Goal: Task Accomplishment & Management: Manage account settings

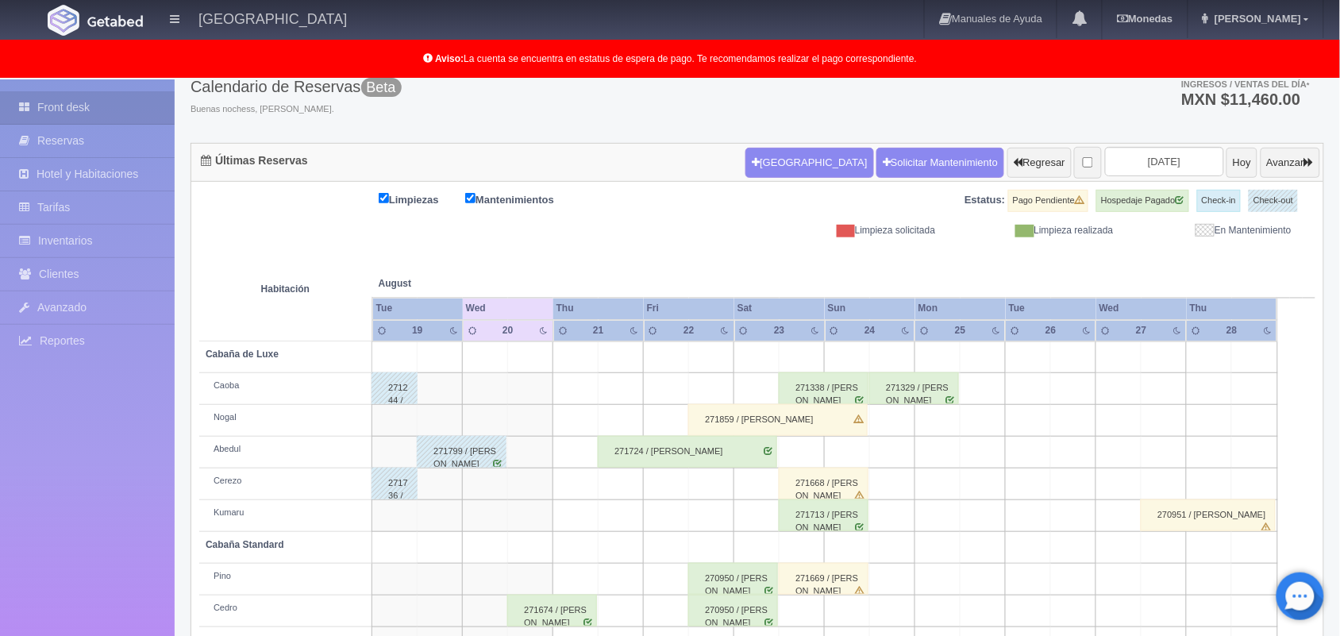
scroll to position [221, 0]
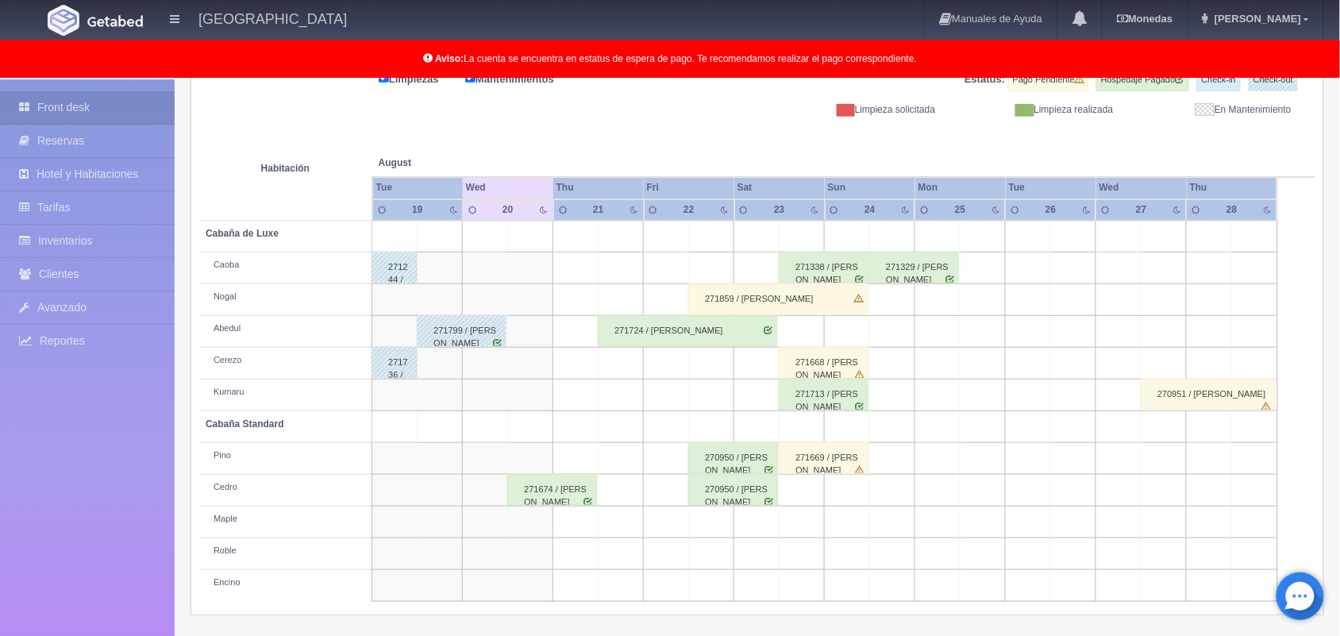
click at [556, 488] on div "271674 / [PERSON_NAME]" at bounding box center [552, 490] width 90 height 32
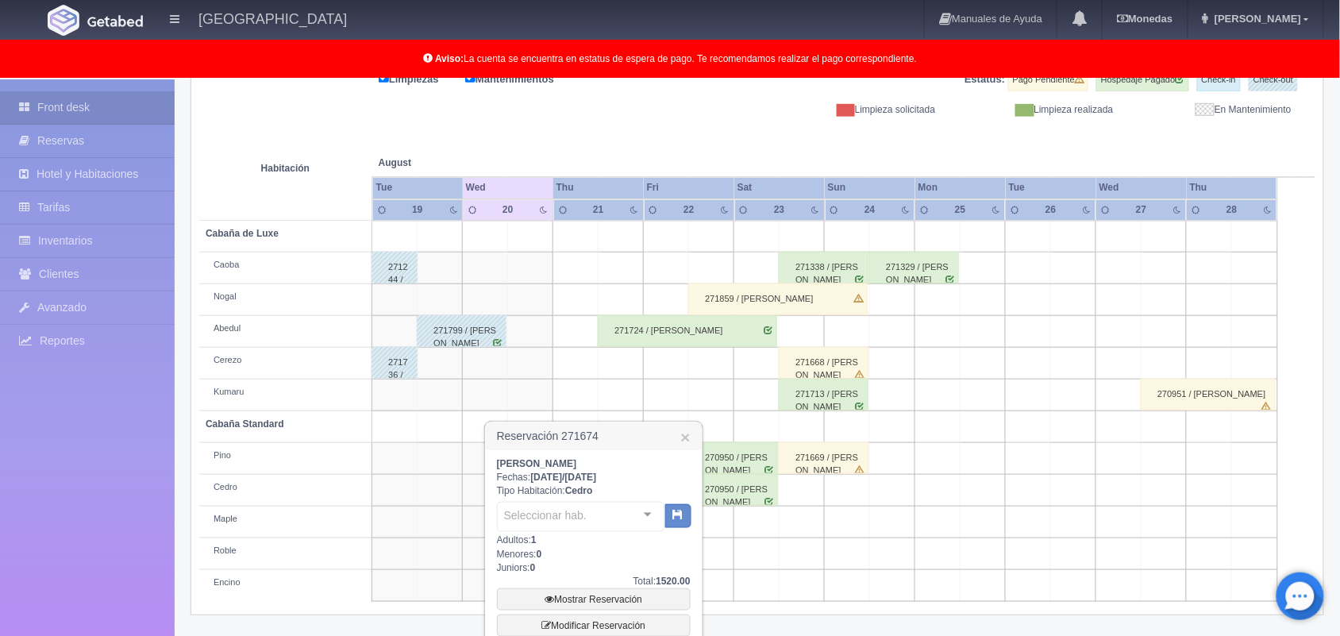
scroll to position [360, 0]
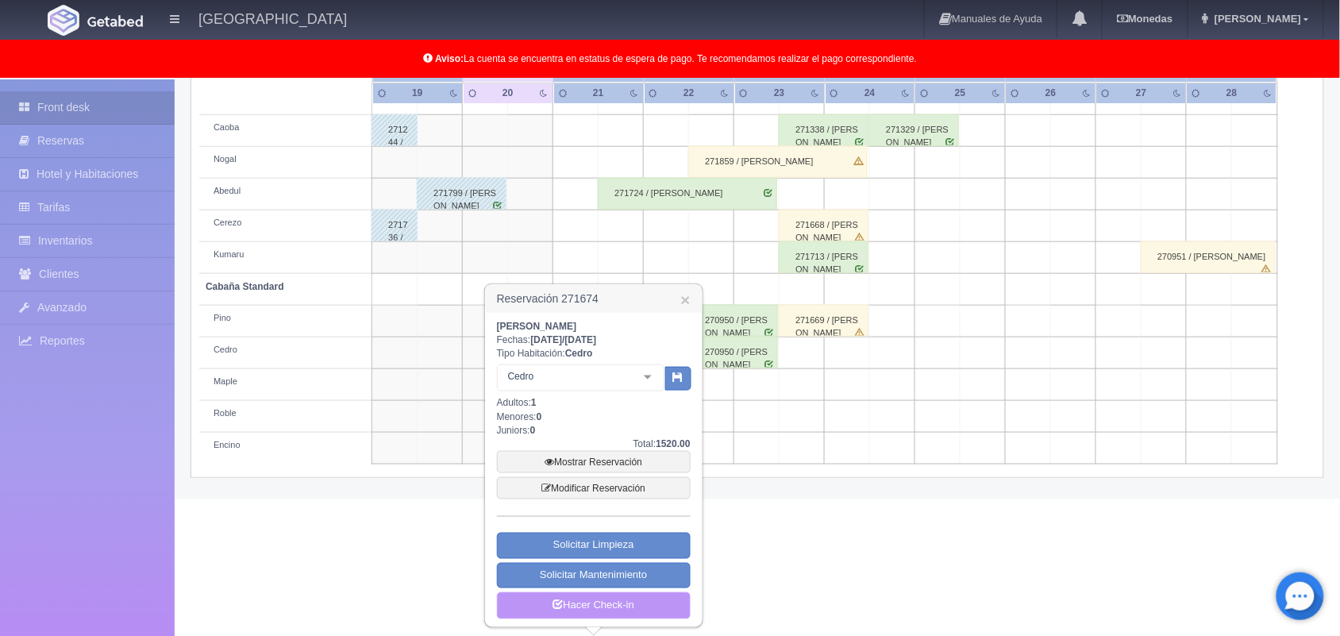
click at [630, 609] on link "Hacer Check-in" at bounding box center [594, 605] width 194 height 27
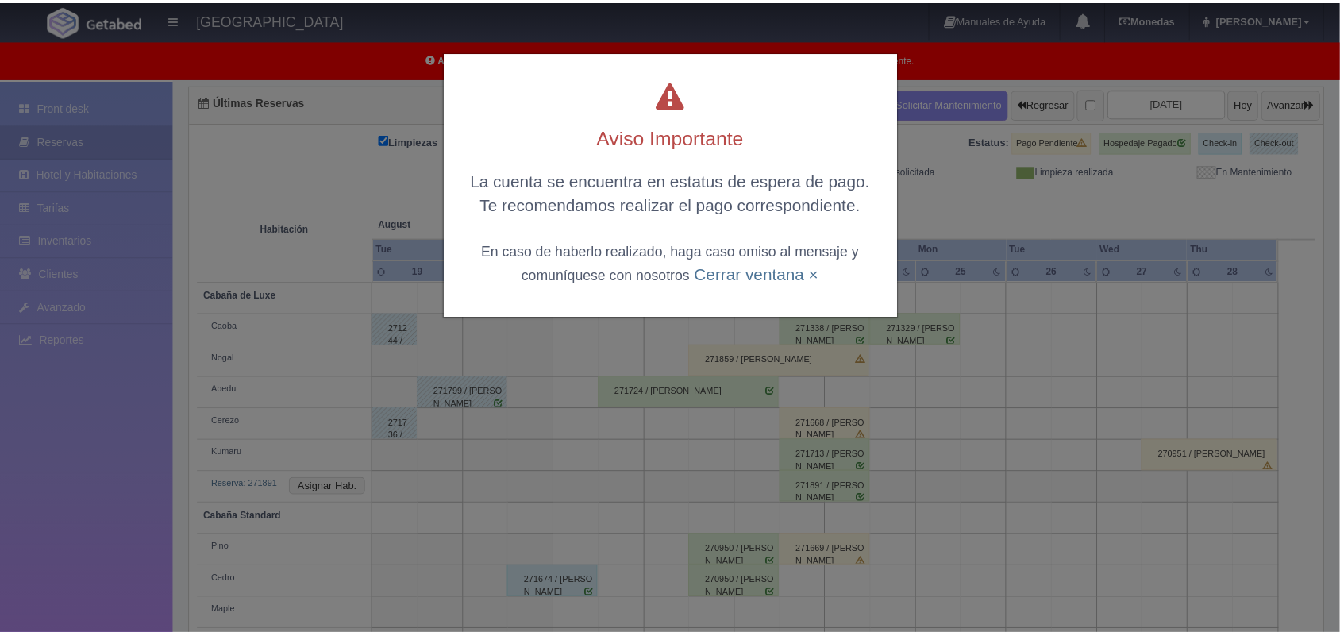
scroll to position [159, 0]
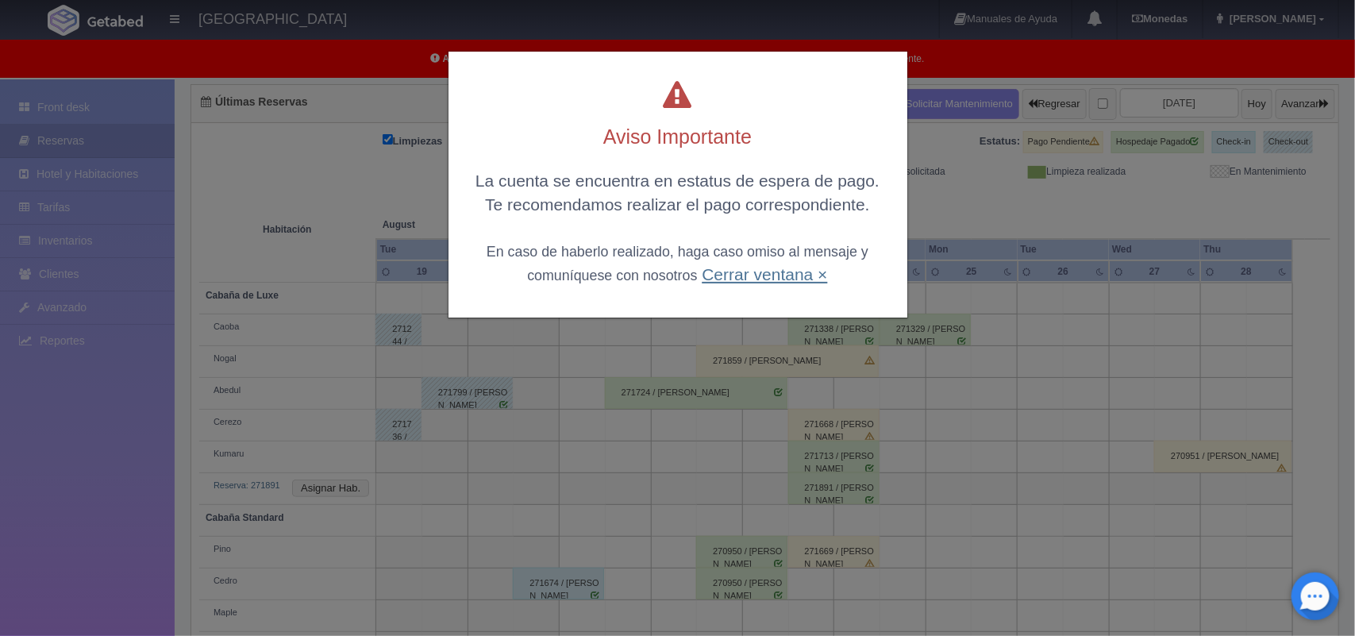
click at [702, 272] on link "Cerrar ventana ×" at bounding box center [764, 274] width 125 height 18
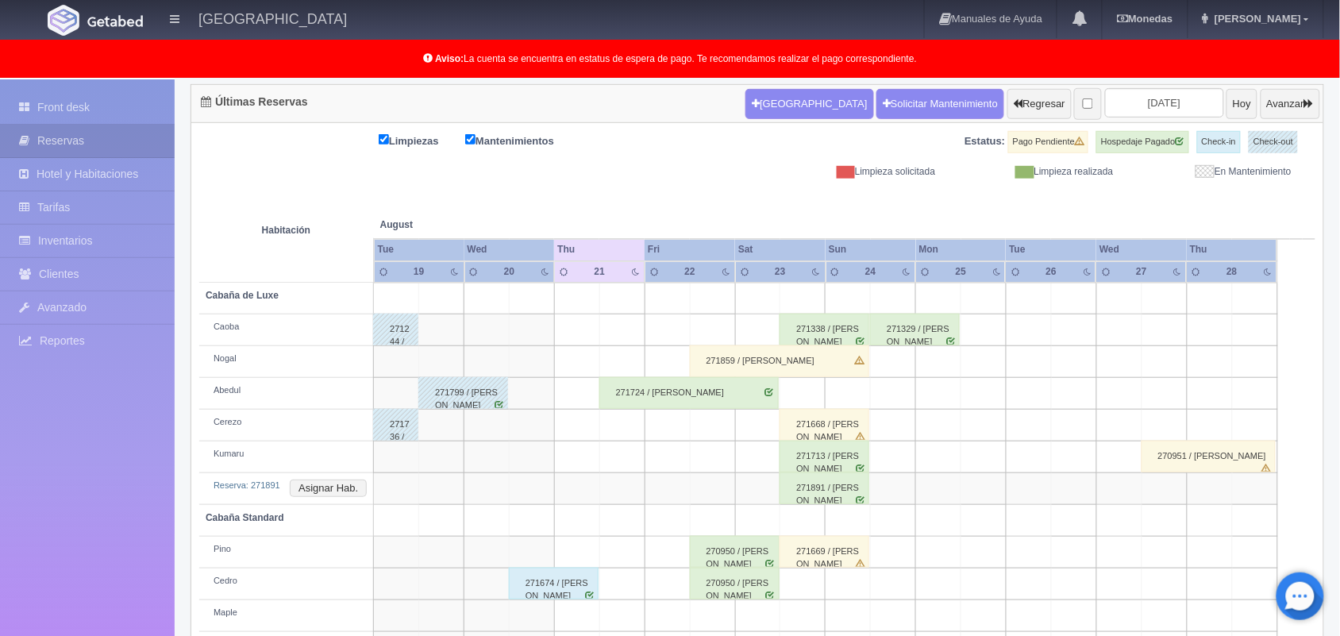
scroll to position [252, 0]
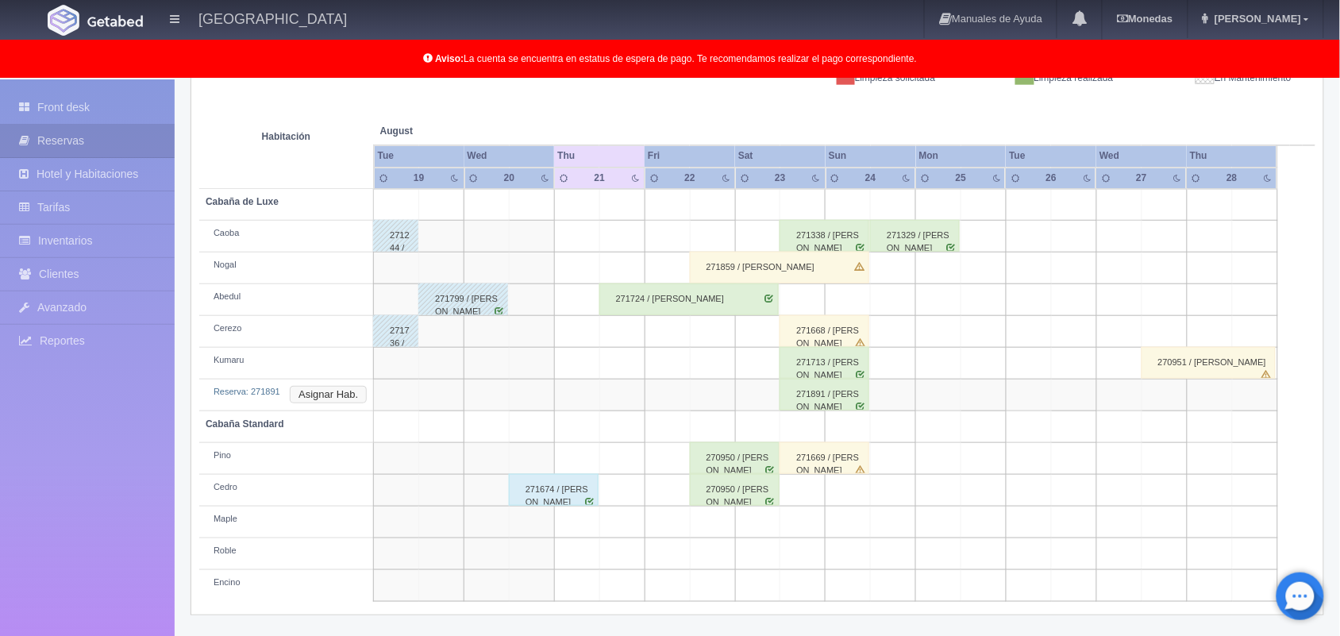
click at [344, 391] on button "Asignar Hab." at bounding box center [328, 394] width 77 height 17
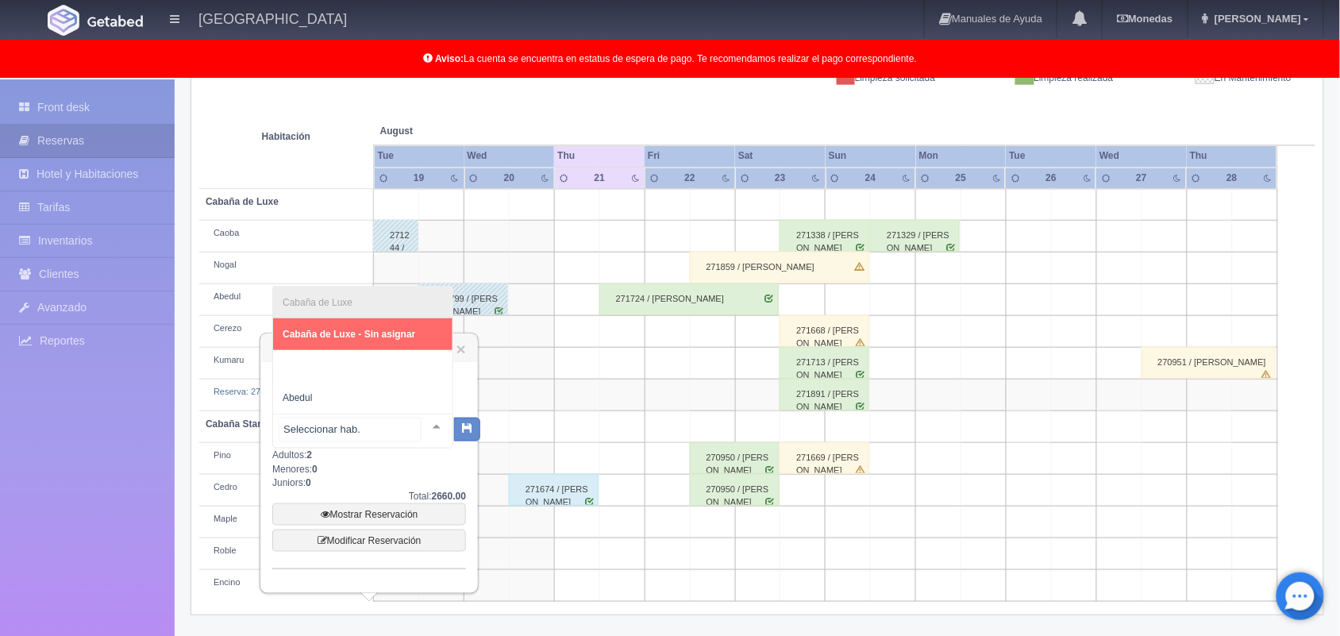
click at [421, 427] on div at bounding box center [437, 426] width 32 height 24
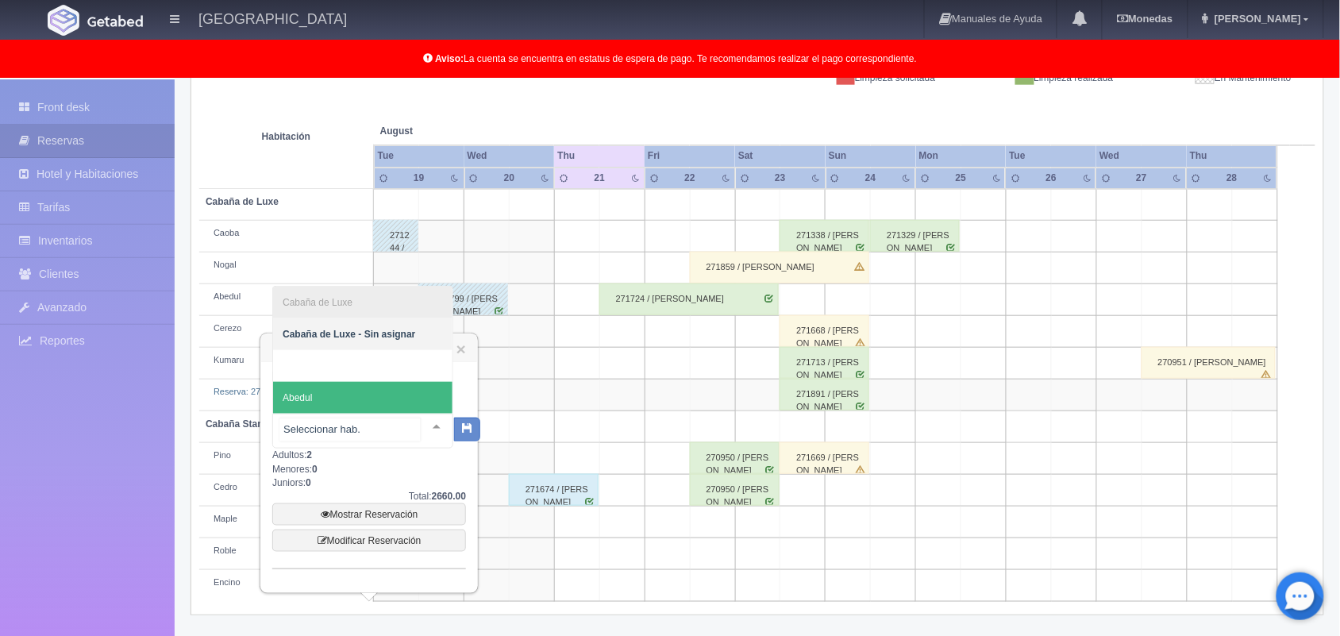
click at [405, 385] on span "Abedul" at bounding box center [362, 398] width 179 height 32
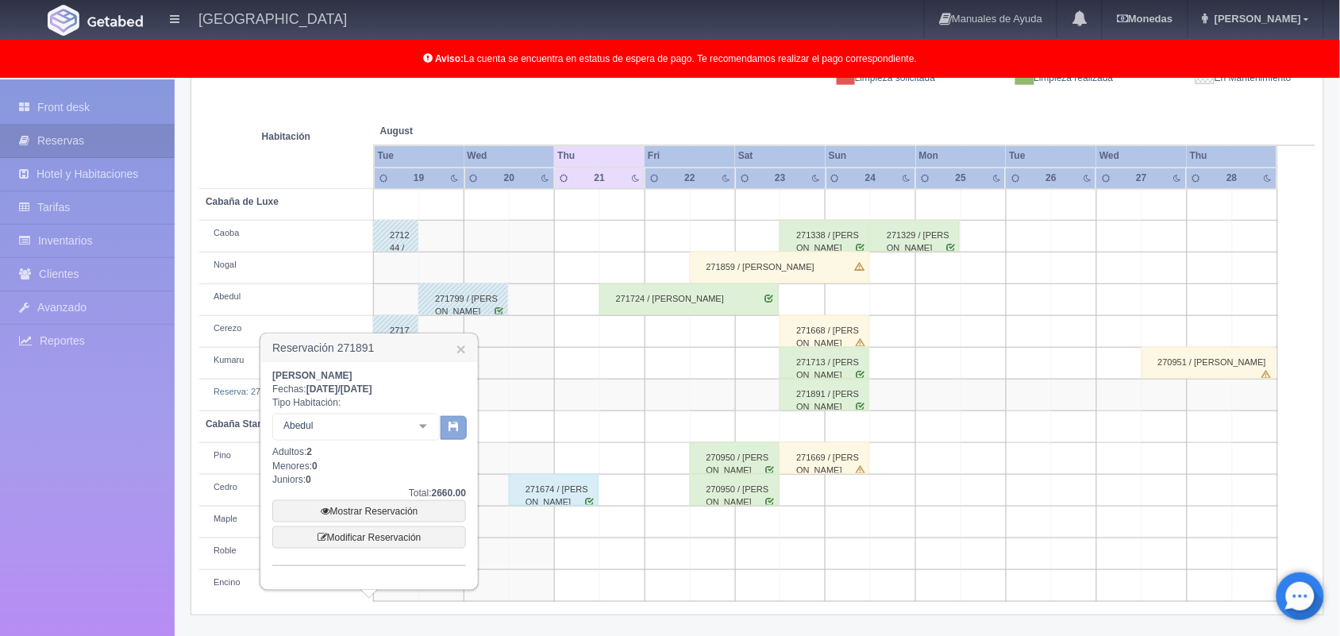
click at [445, 427] on button "button" at bounding box center [454, 428] width 26 height 24
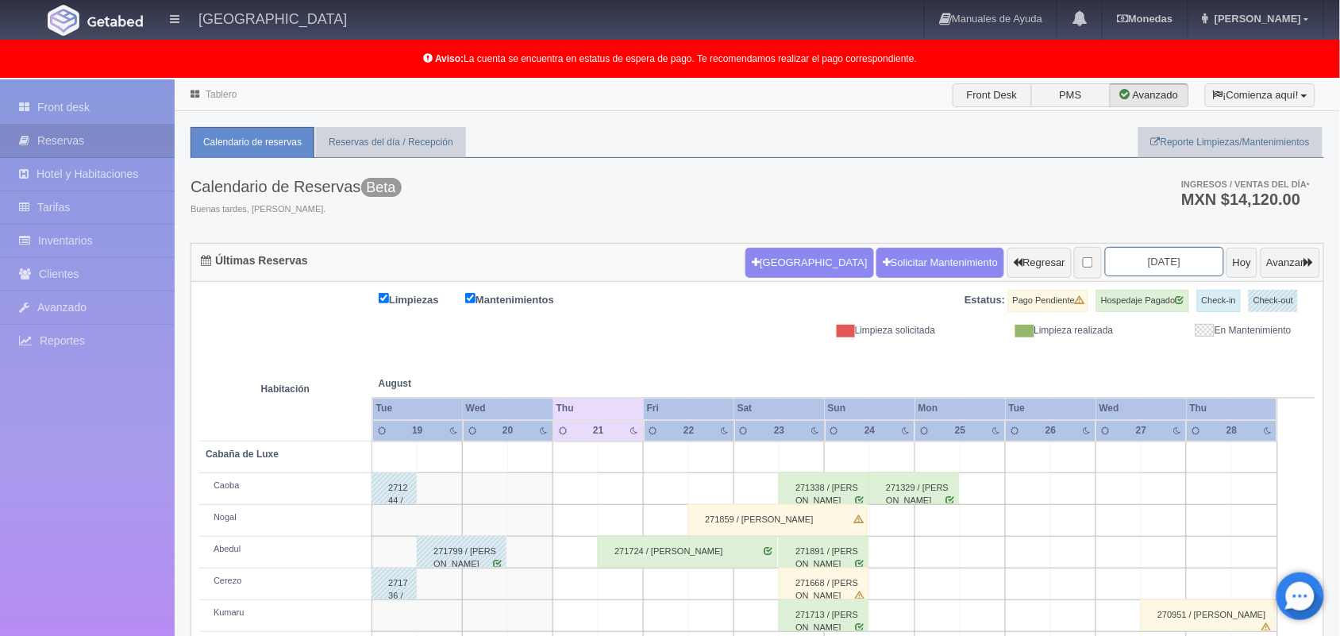
click at [1110, 251] on input "2025-08-21" at bounding box center [1164, 261] width 119 height 29
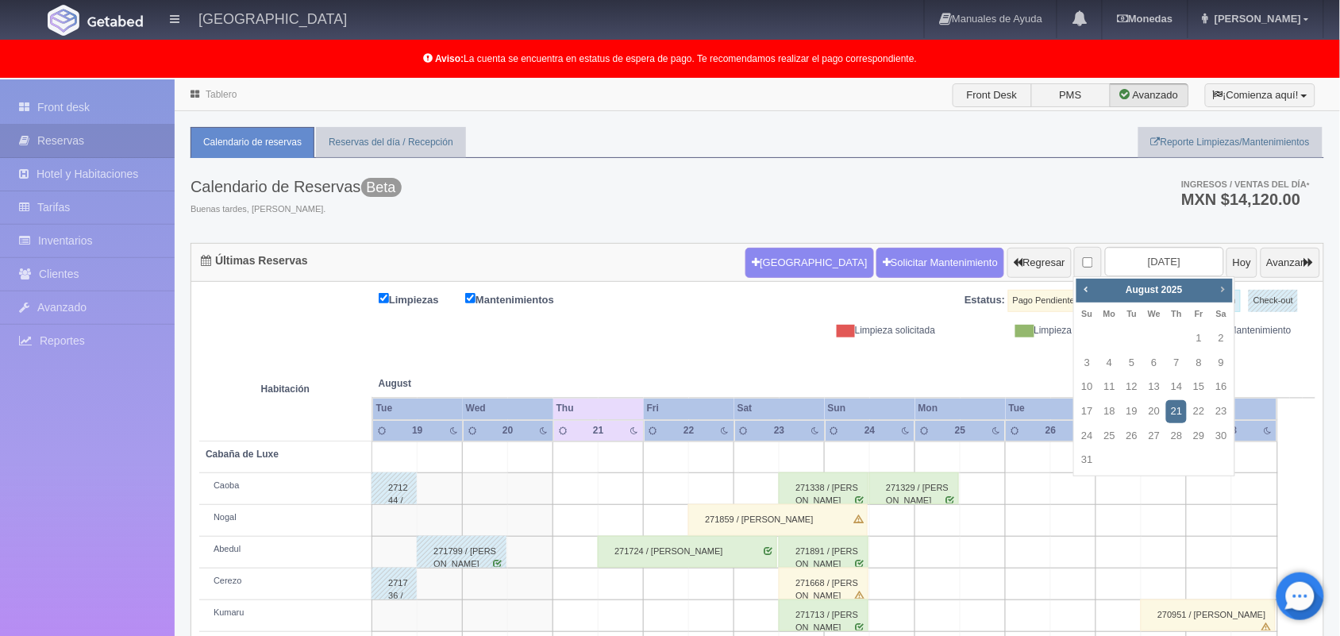
click at [1224, 283] on span "Next" at bounding box center [1222, 289] width 13 height 13
click at [1193, 363] on link "10" at bounding box center [1199, 363] width 21 height 23
type input "[DATE]"
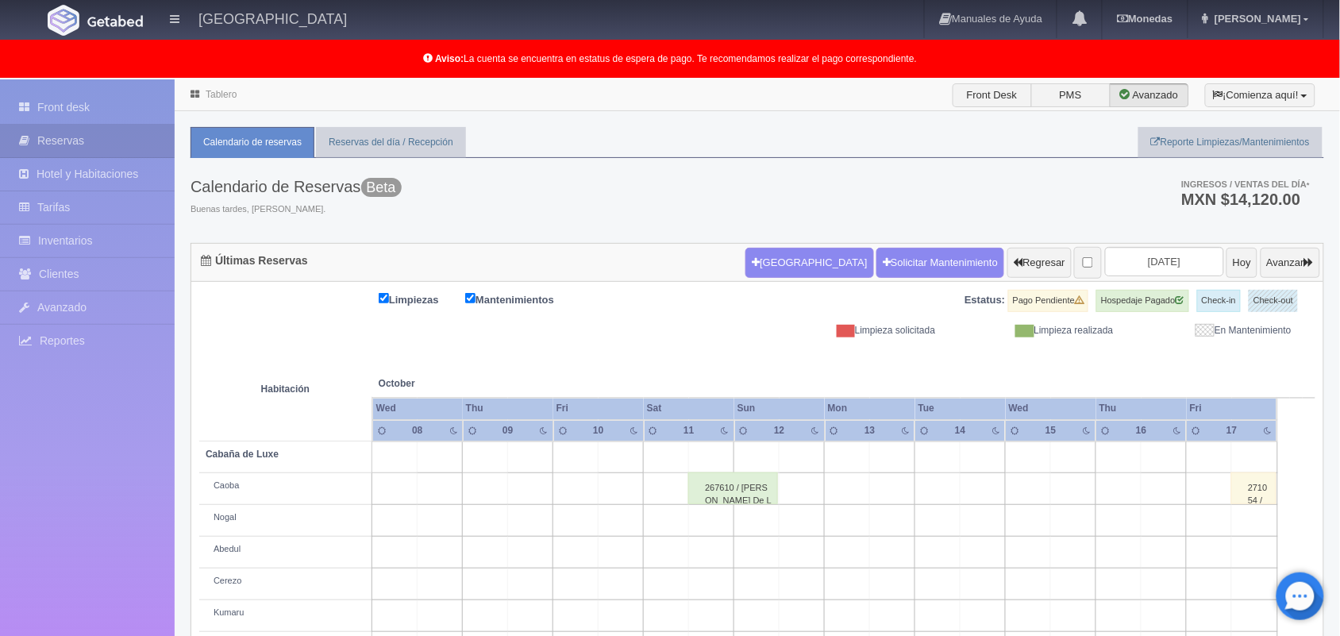
scroll to position [221, 0]
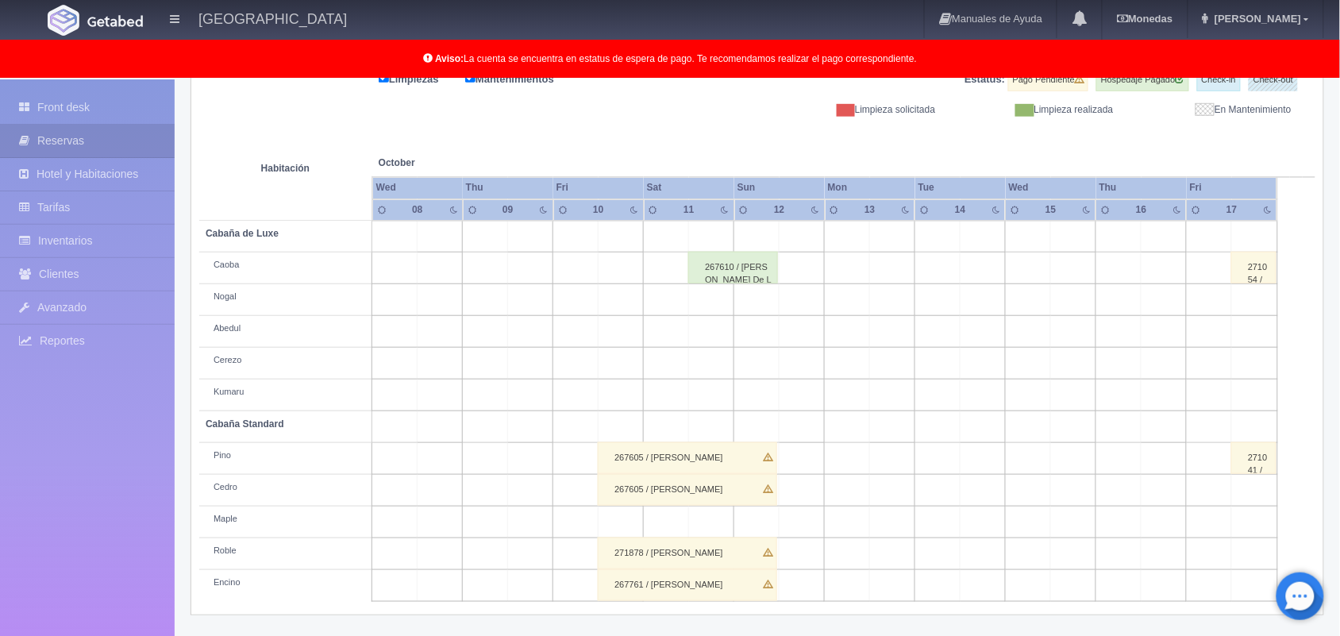
click at [737, 553] on div "271878 / [PERSON_NAME]" at bounding box center [687, 553] width 179 height 32
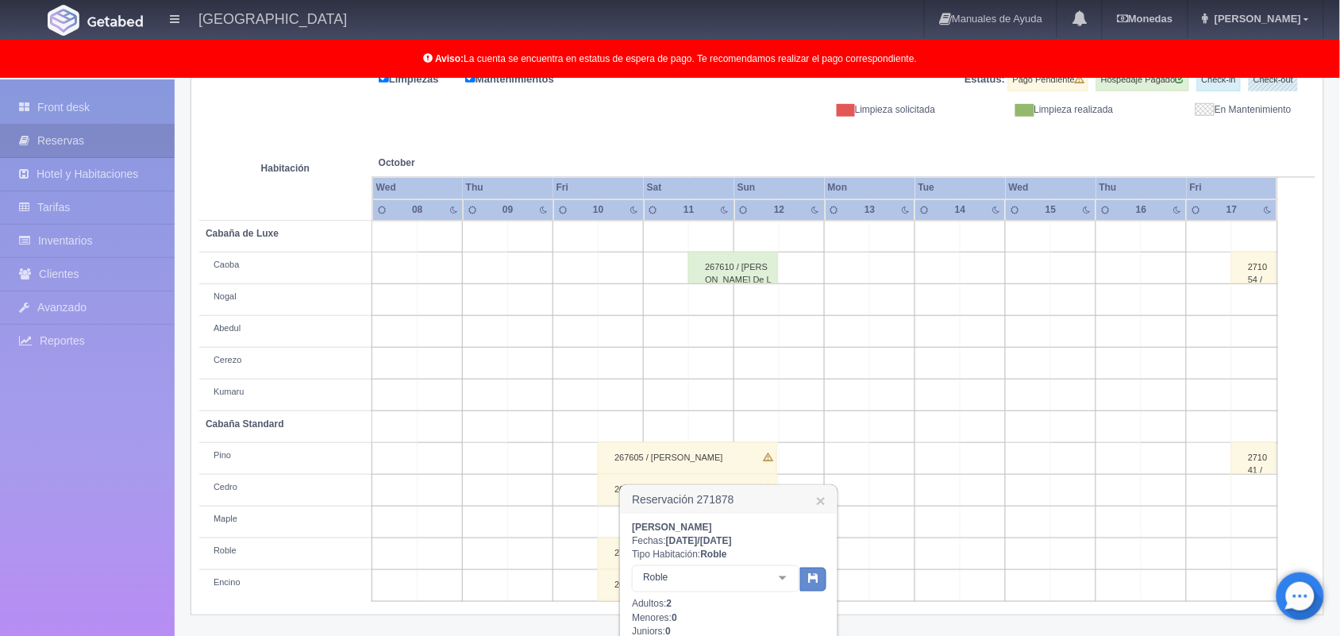
scroll to position [393, 0]
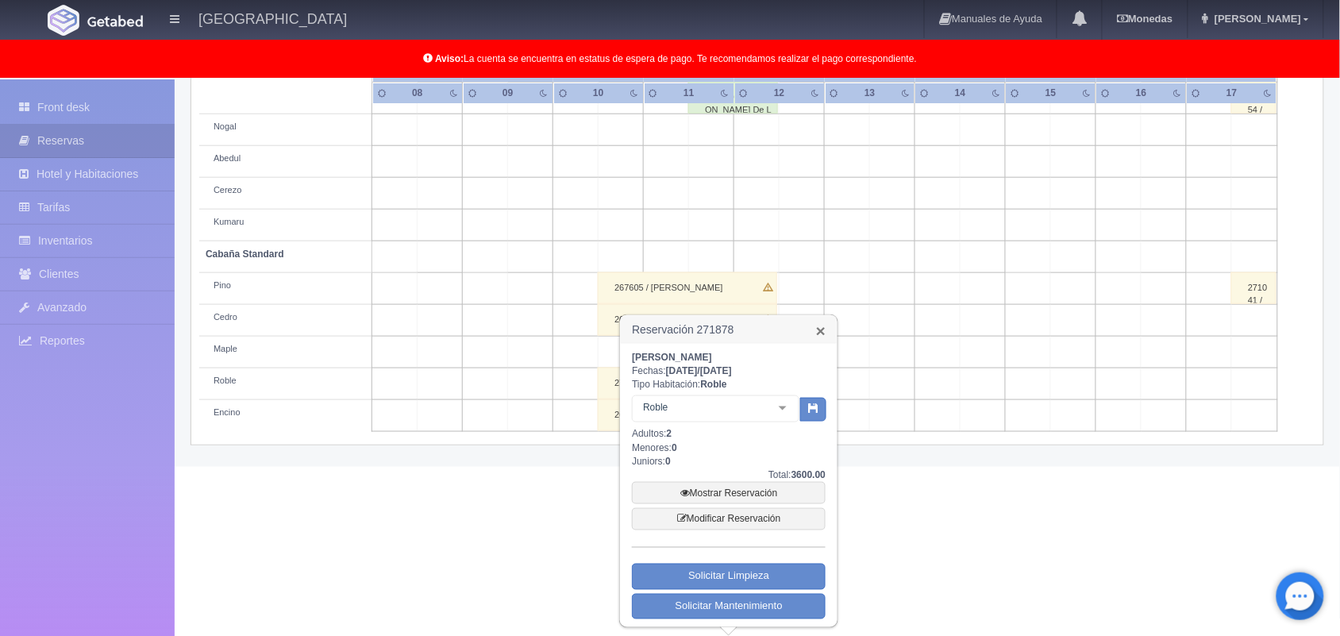
click at [818, 329] on link "×" at bounding box center [821, 330] width 10 height 17
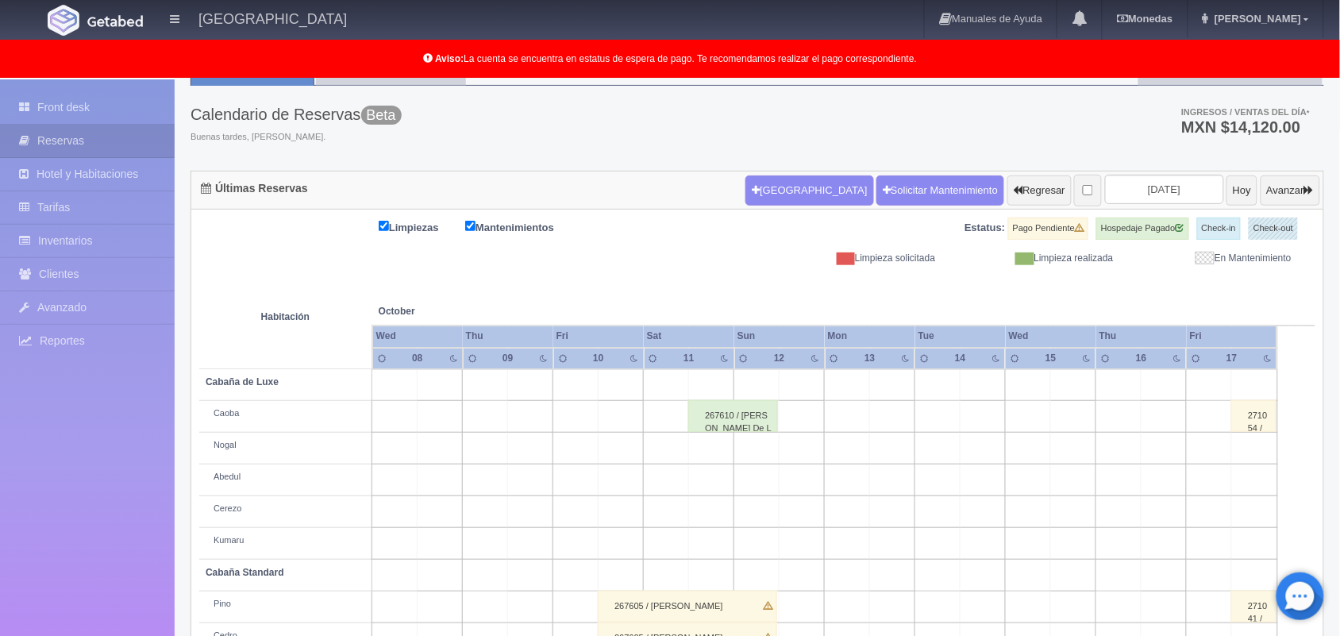
scroll to position [221, 0]
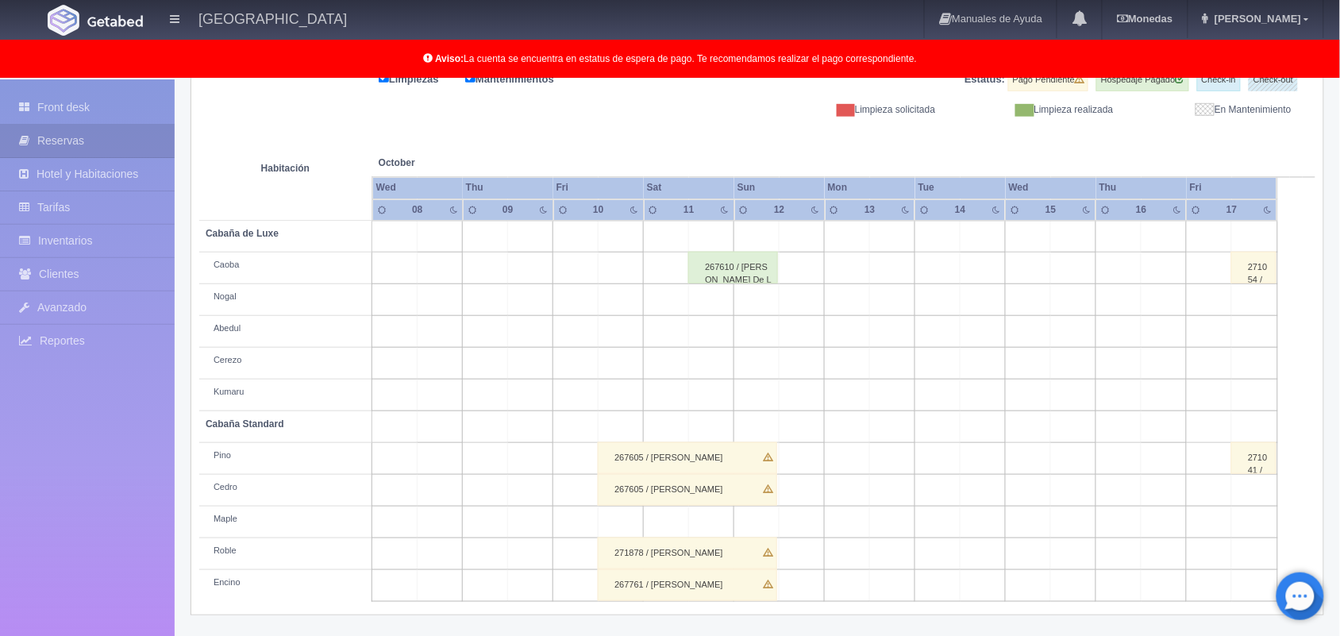
click at [734, 552] on div "271878 / Juan Manuel Carmona Noguera" at bounding box center [687, 553] width 179 height 32
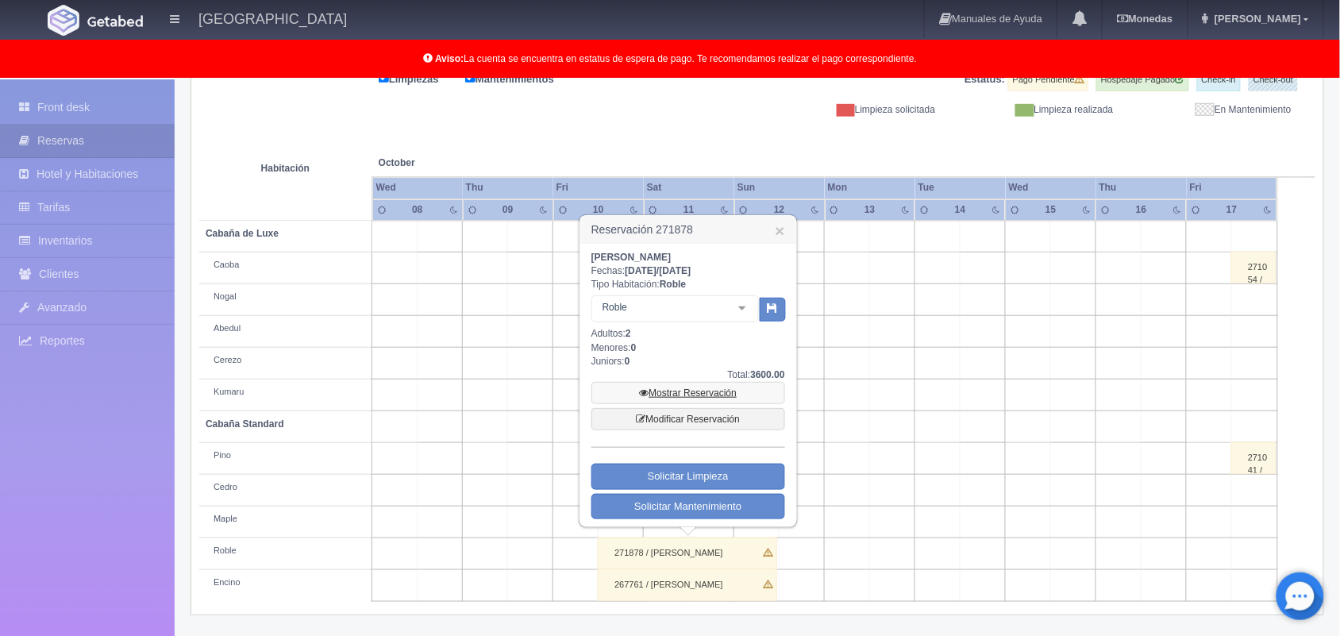
click at [713, 399] on link "Mostrar Reservación" at bounding box center [688, 393] width 194 height 22
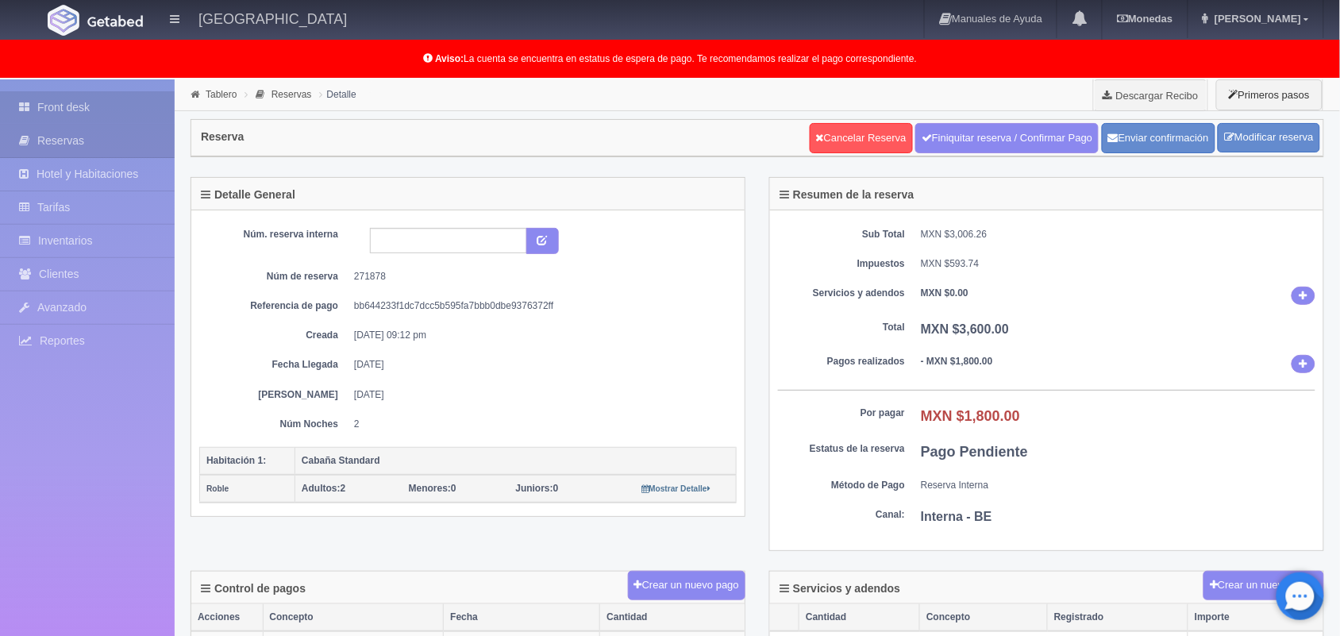
click at [74, 91] on link "Front desk" at bounding box center [87, 107] width 175 height 33
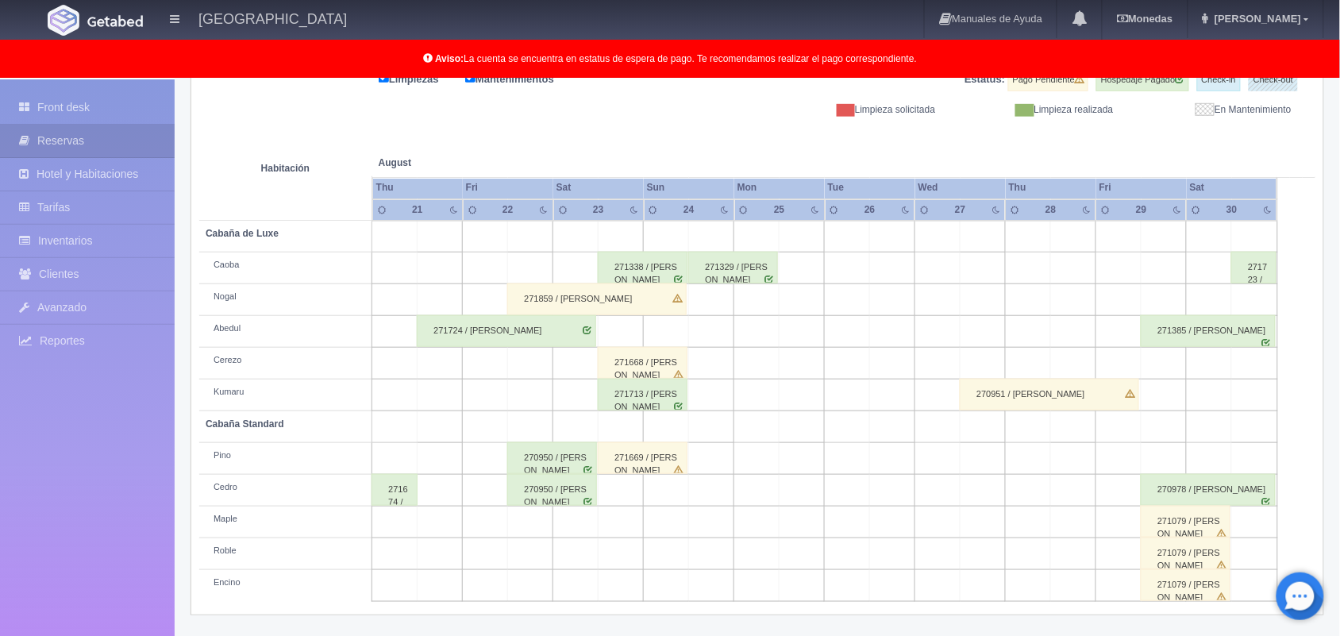
scroll to position [221, 0]
